Goal: Task Accomplishment & Management: Use online tool/utility

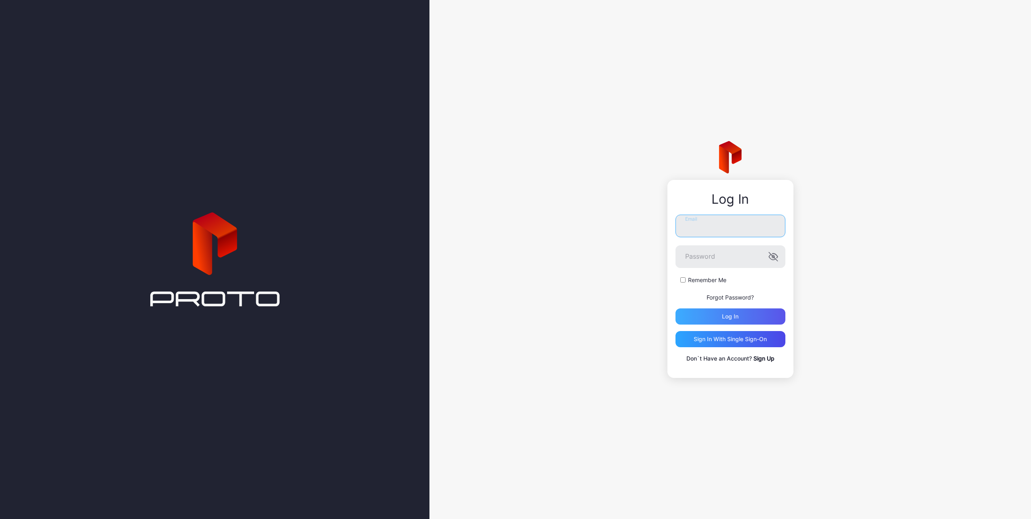
type input "**********"
click at [719, 317] on div "Log in" at bounding box center [730, 316] width 110 height 16
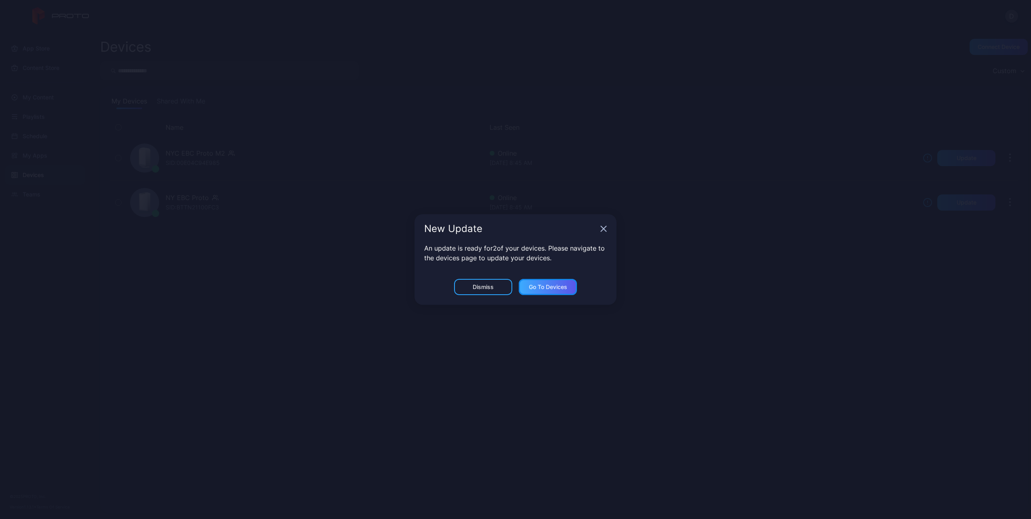
click at [538, 288] on div "Go to devices" at bounding box center [548, 286] width 38 height 6
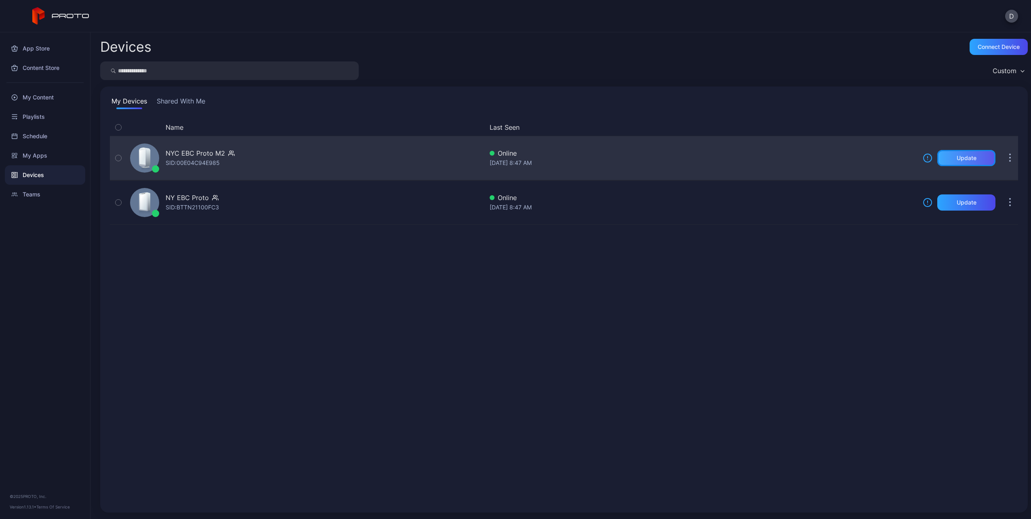
click at [961, 155] on div "Update" at bounding box center [966, 158] width 20 height 6
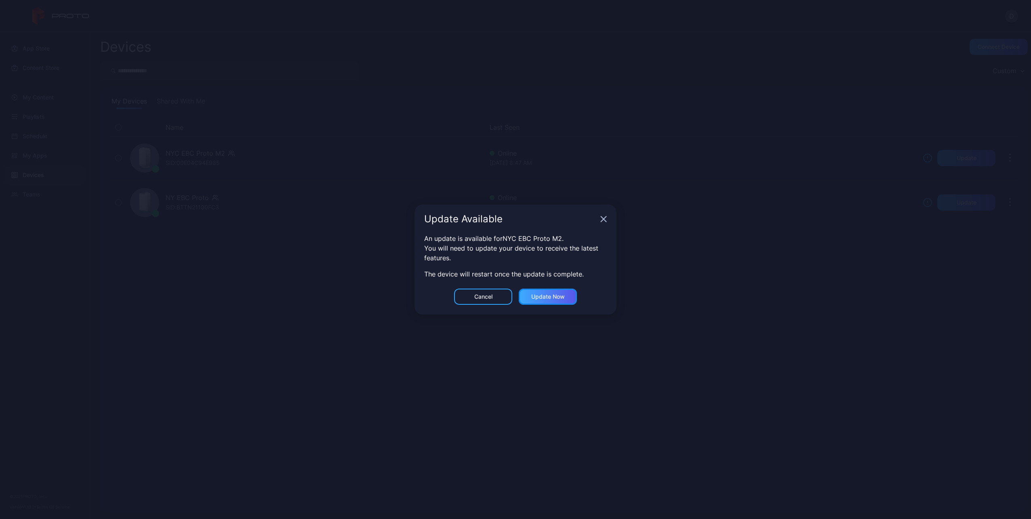
click at [547, 296] on div "Update now" at bounding box center [548, 296] width 34 height 6
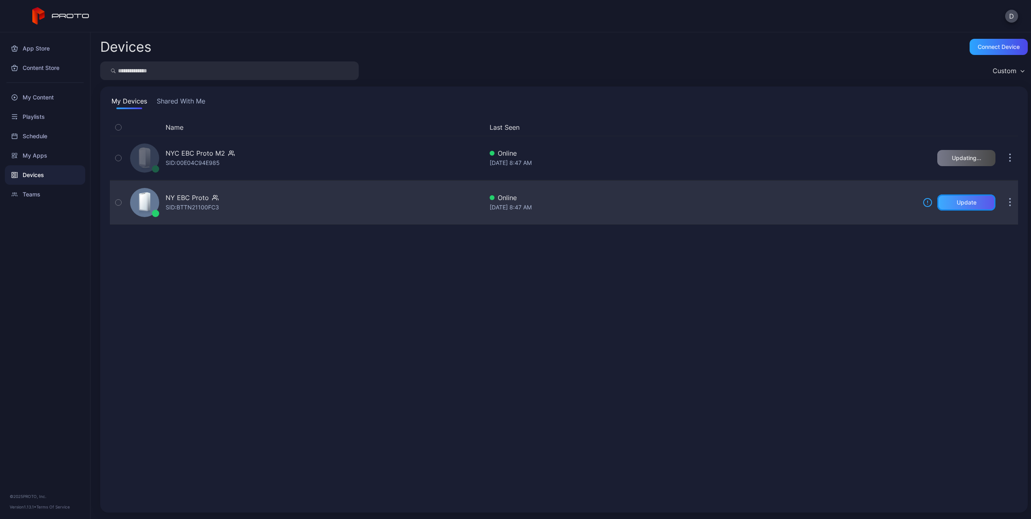
click at [969, 202] on div "Update" at bounding box center [966, 202] width 58 height 16
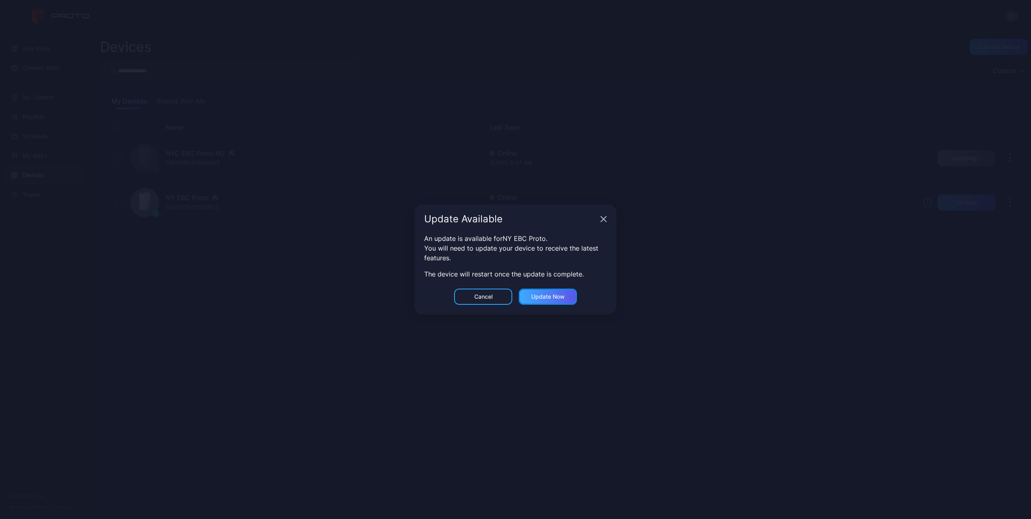
click at [559, 296] on div "Update now" at bounding box center [548, 296] width 34 height 6
